Goal: Task Accomplishment & Management: Manage account settings

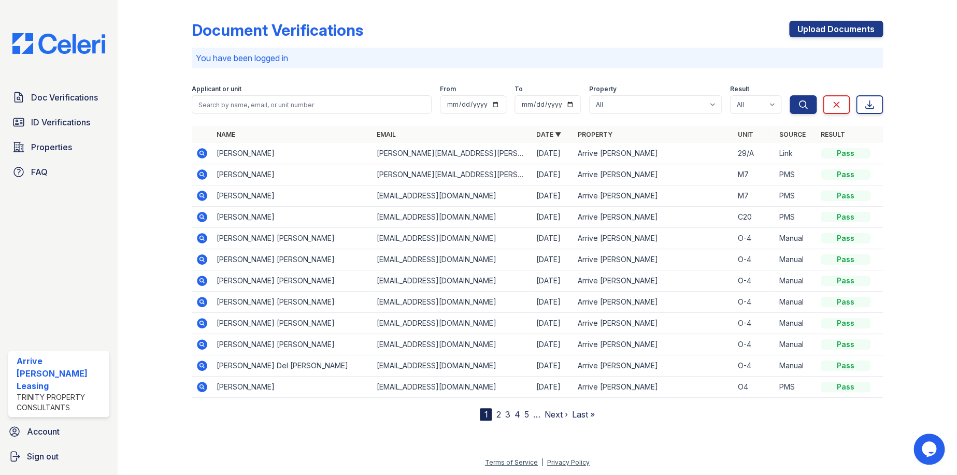
click at [203, 152] on icon at bounding box center [202, 153] width 10 height 10
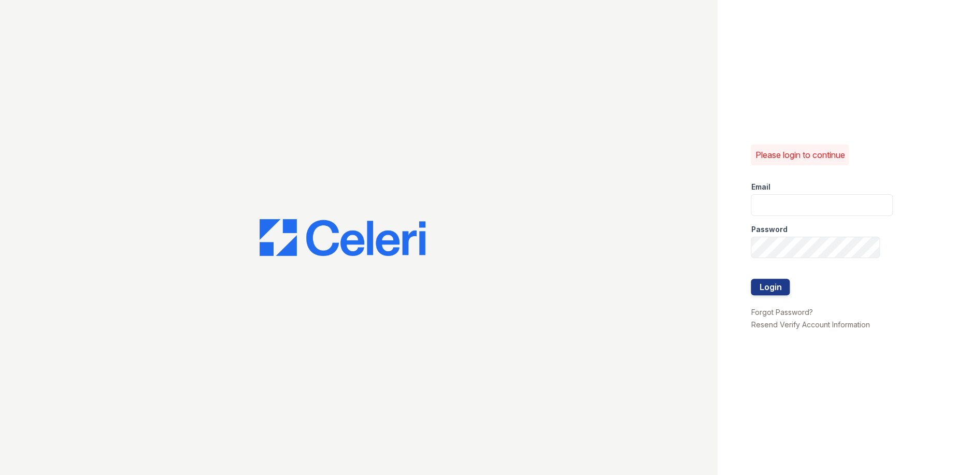
type input "ArriveLaurieLane@Trinity-pm.com"
click at [781, 277] on div at bounding box center [822, 268] width 142 height 21
click at [778, 290] on button "Login" at bounding box center [770, 287] width 39 height 17
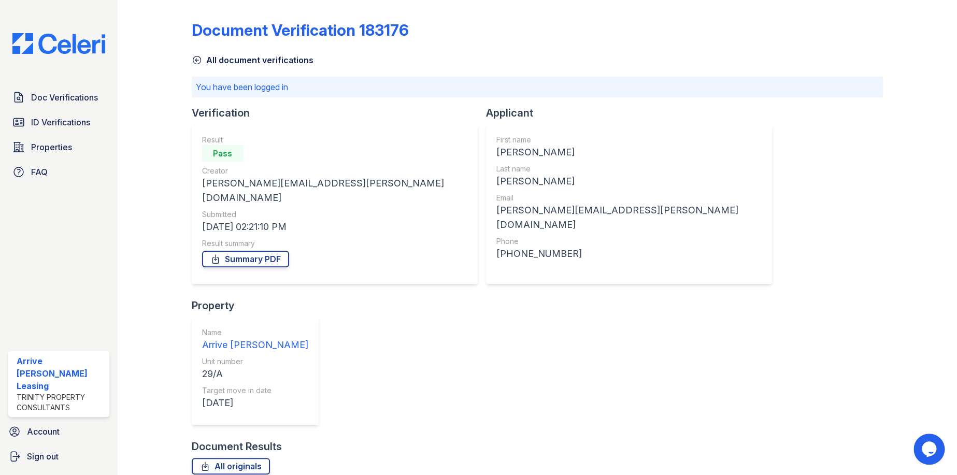
click at [195, 63] on icon at bounding box center [197, 60] width 10 height 10
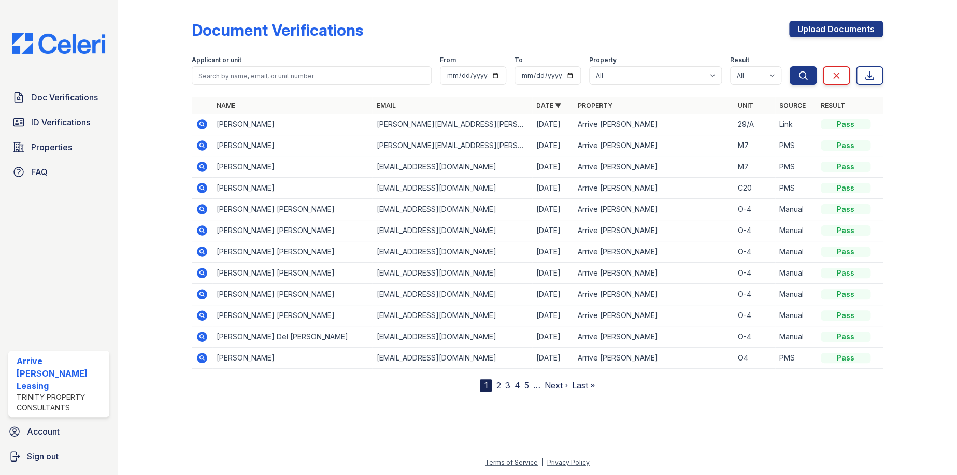
click at [200, 128] on icon at bounding box center [202, 124] width 10 height 10
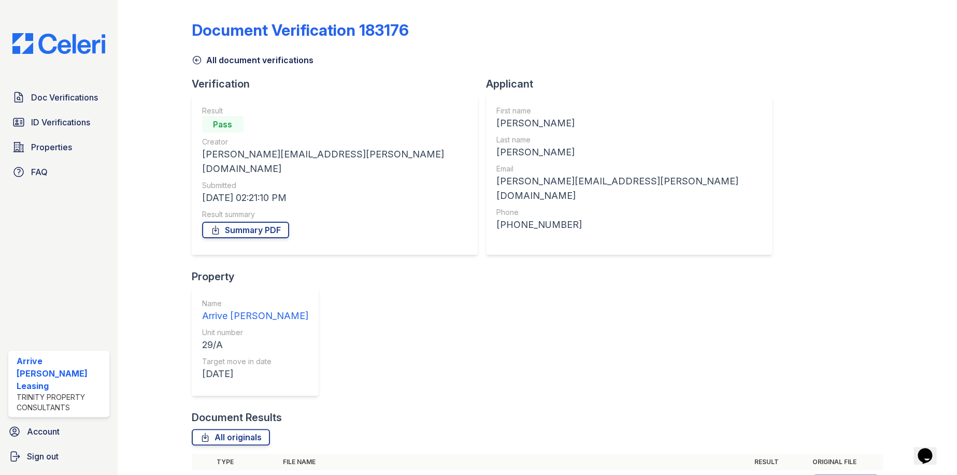
click at [308, 338] on div "29/A" at bounding box center [255, 345] width 106 height 15
click at [253, 429] on link "All originals" at bounding box center [231, 437] width 78 height 17
click at [21, 460] on link "Sign out" at bounding box center [58, 456] width 109 height 21
click at [45, 464] on link "Sign out" at bounding box center [58, 456] width 109 height 21
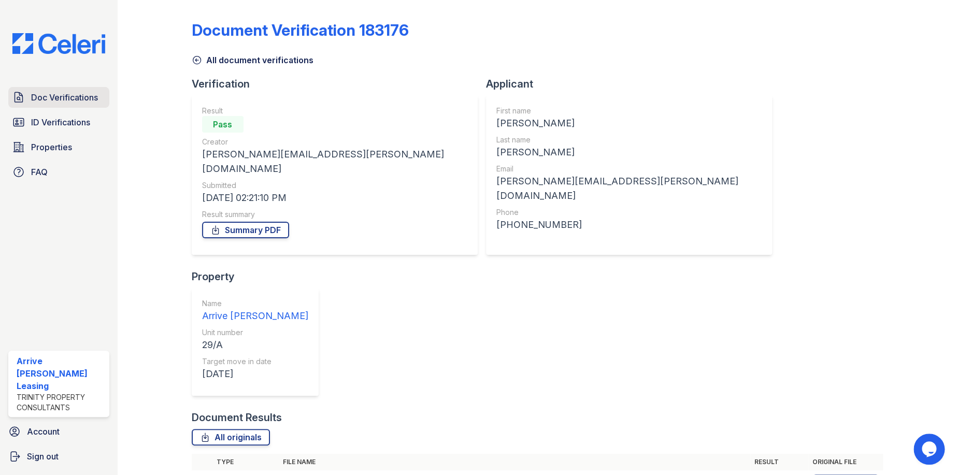
click at [80, 102] on span "Doc Verifications" at bounding box center [64, 97] width 67 height 12
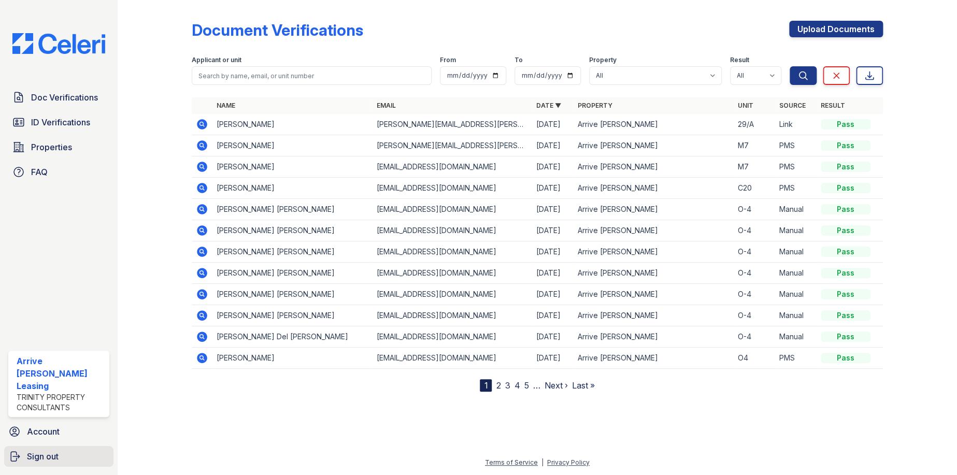
click at [36, 459] on span "Sign out" at bounding box center [43, 456] width 32 height 12
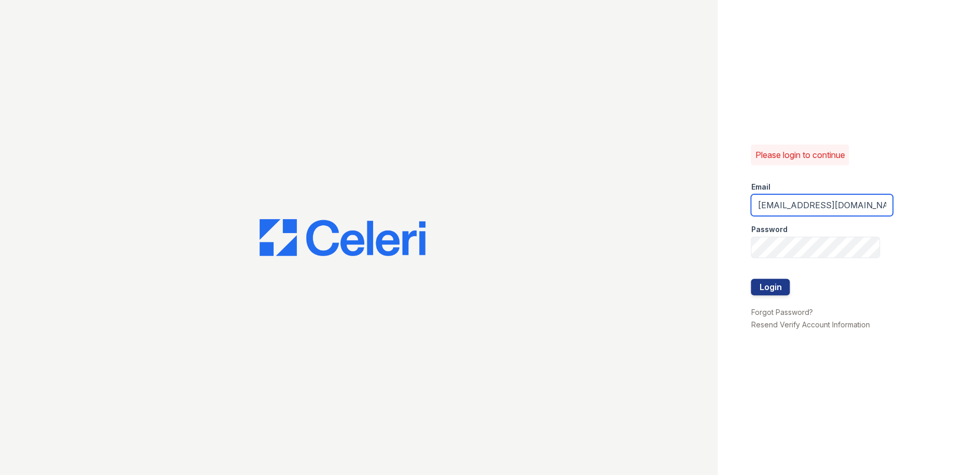
click at [807, 203] on input "ArriveLaurieLane@Trinity-pm.com" at bounding box center [822, 205] width 142 height 22
type input "Arriveattheretreat@Trinity-pm.com"
click at [788, 282] on button "Login" at bounding box center [770, 287] width 39 height 17
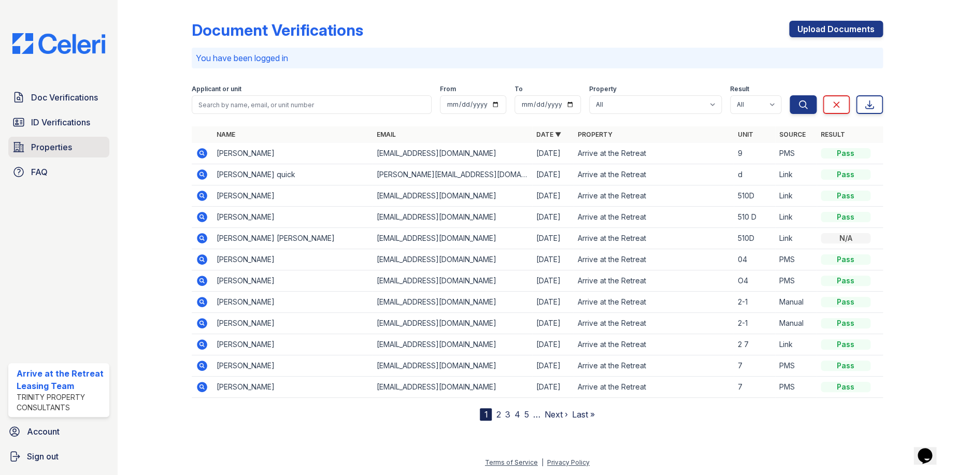
click at [54, 151] on span "Properties" at bounding box center [51, 147] width 41 height 12
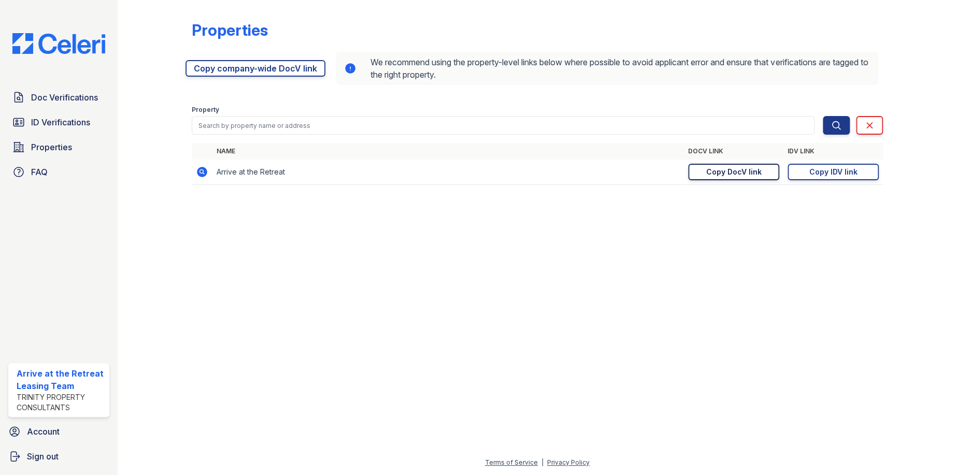
click at [754, 174] on div "Copy DocV link" at bounding box center [733, 172] width 55 height 10
click at [82, 111] on div "Doc Verifications ID Verifications Properties FAQ" at bounding box center [58, 134] width 109 height 95
click at [82, 100] on span "Doc Verifications" at bounding box center [64, 97] width 67 height 12
